Goal: Use online tool/utility

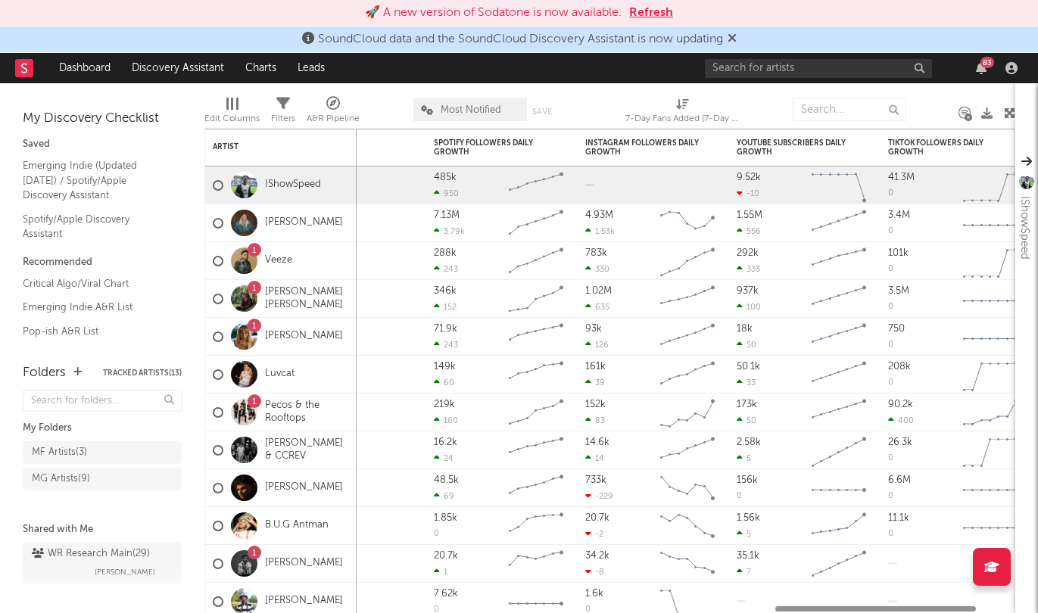
scroll to position [1380, 0]
click at [103, 176] on link "Emerging Indie (Updated March 31) / Spotify/Apple Discovery Assistant" at bounding box center [95, 180] width 144 height 46
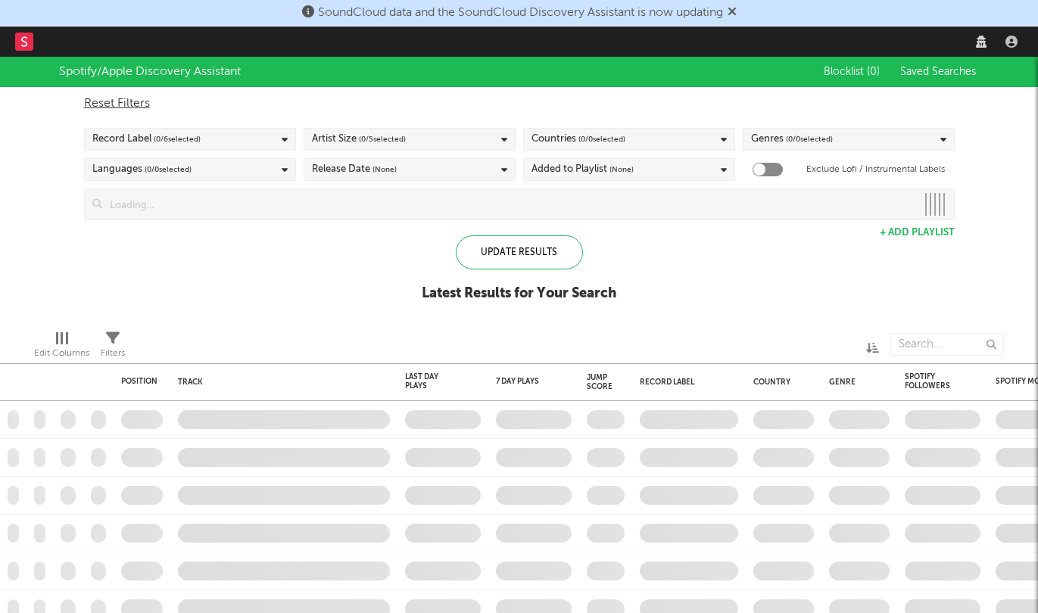
checkbox input "true"
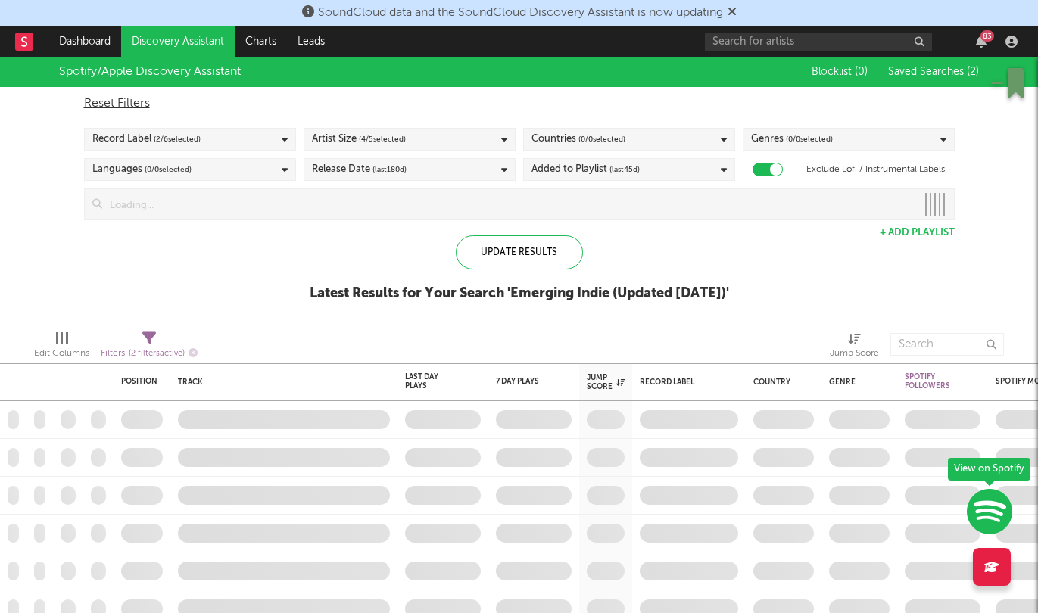
select select "between"
select select "max"
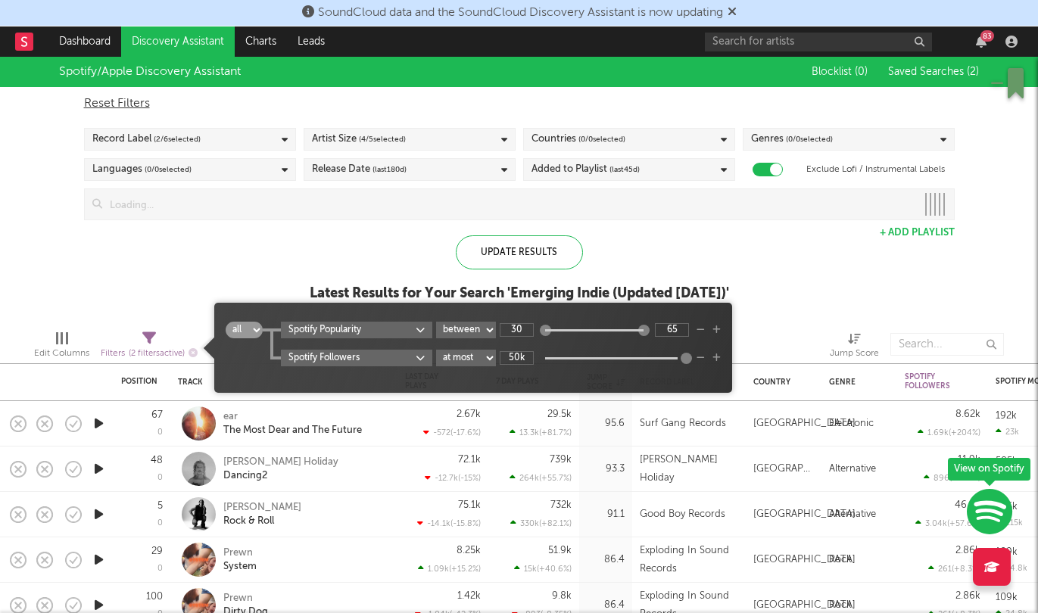
click at [148, 334] on icon at bounding box center [149, 338] width 14 height 14
click at [197, 353] on icon "button" at bounding box center [192, 352] width 9 height 9
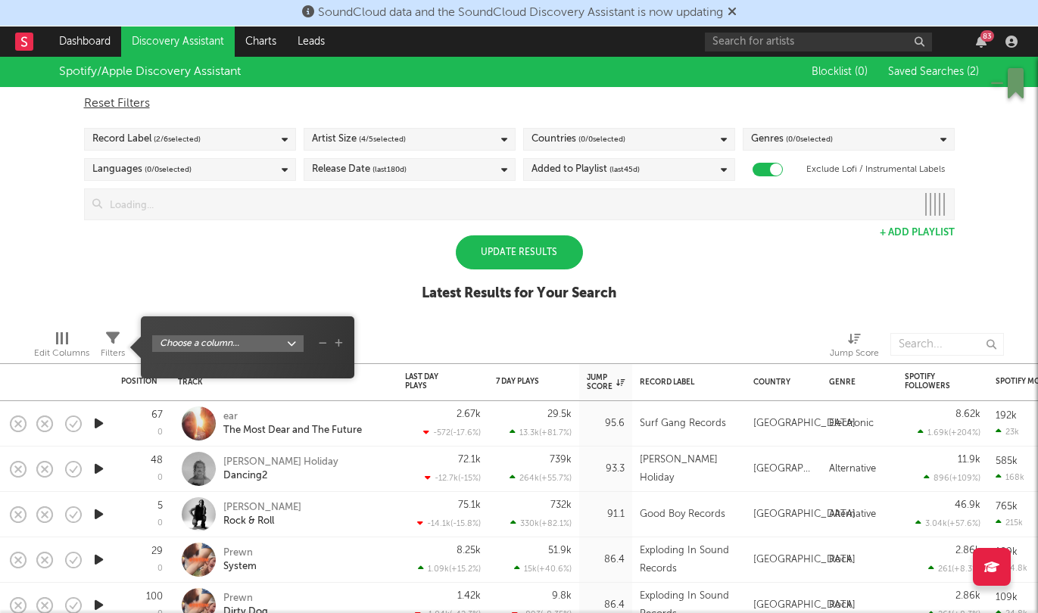
click at [536, 257] on div "Update Results" at bounding box center [519, 252] width 127 height 34
